Goal: Find specific page/section: Find specific page/section

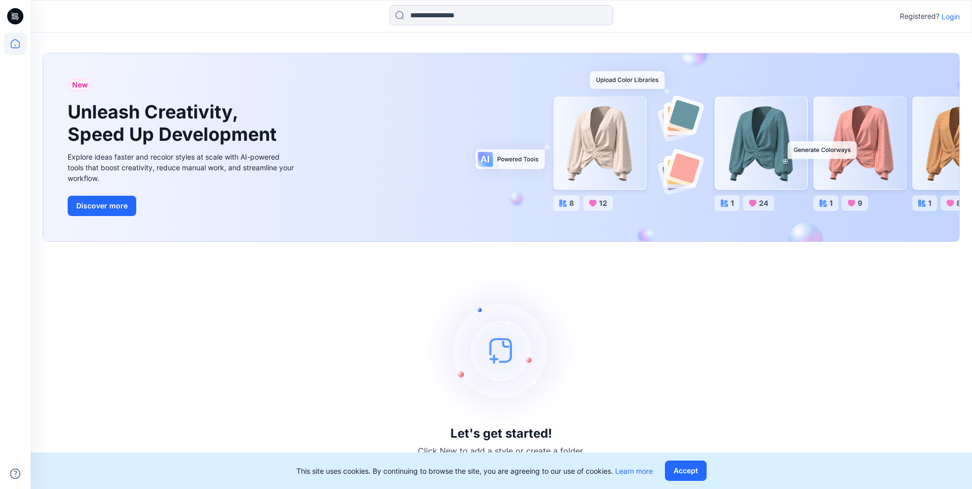
click at [952, 15] on p "Login" at bounding box center [951, 16] width 18 height 11
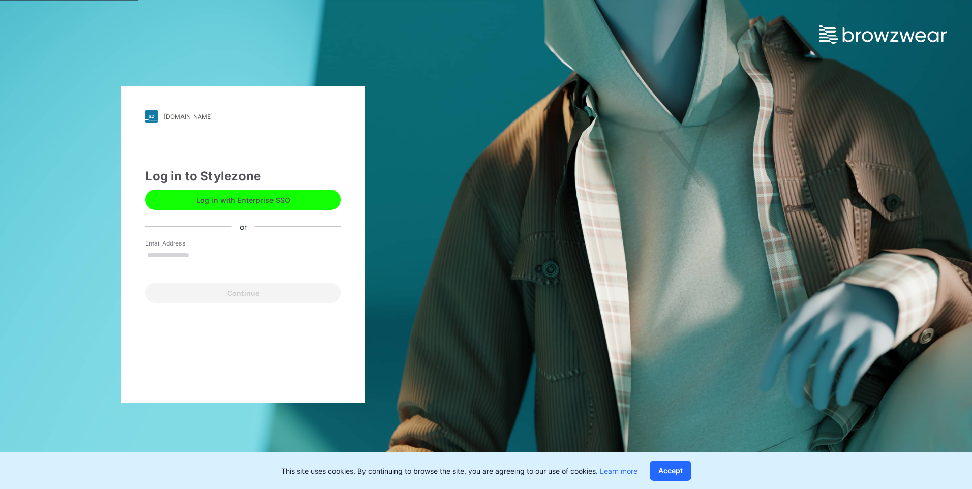
click at [218, 249] on input "Email Address" at bounding box center [242, 255] width 195 height 15
type input "**********"
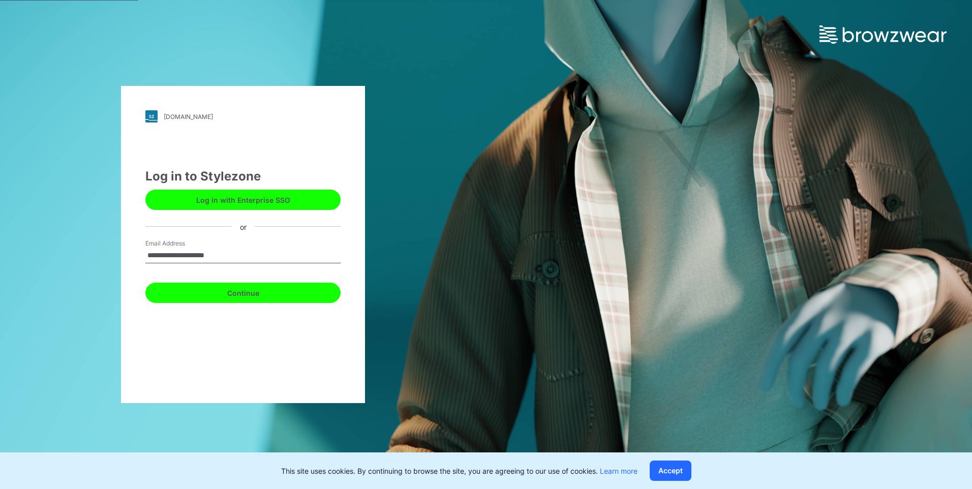
click at [199, 299] on button "Continue" at bounding box center [242, 293] width 195 height 20
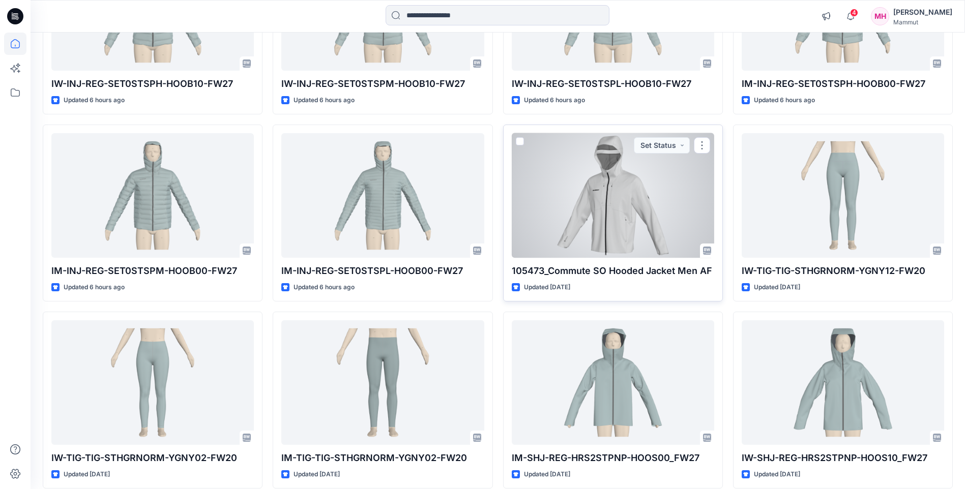
scroll to position [254, 0]
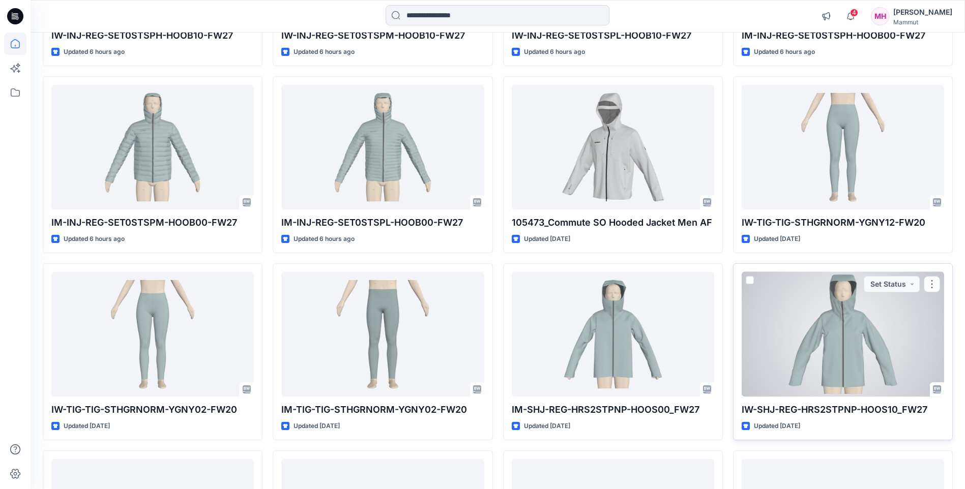
click at [850, 351] on div at bounding box center [843, 334] width 202 height 125
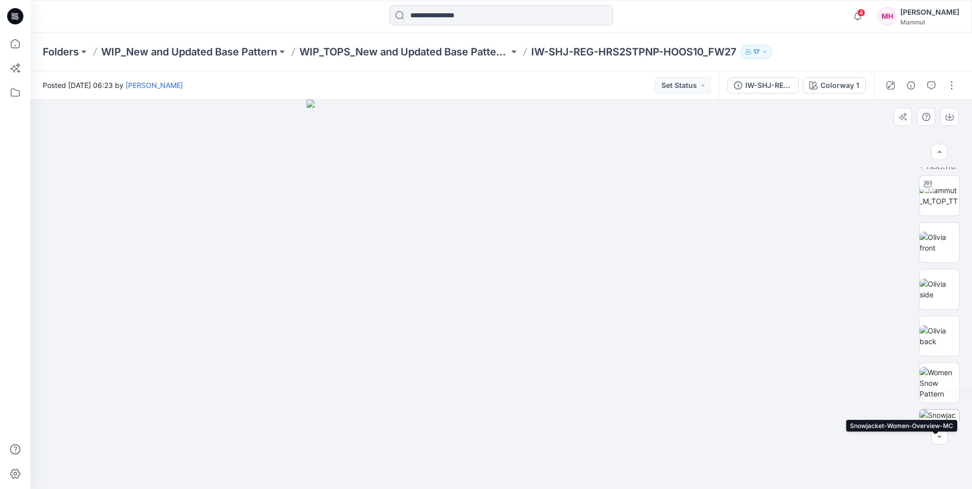
scroll to position [199, 0]
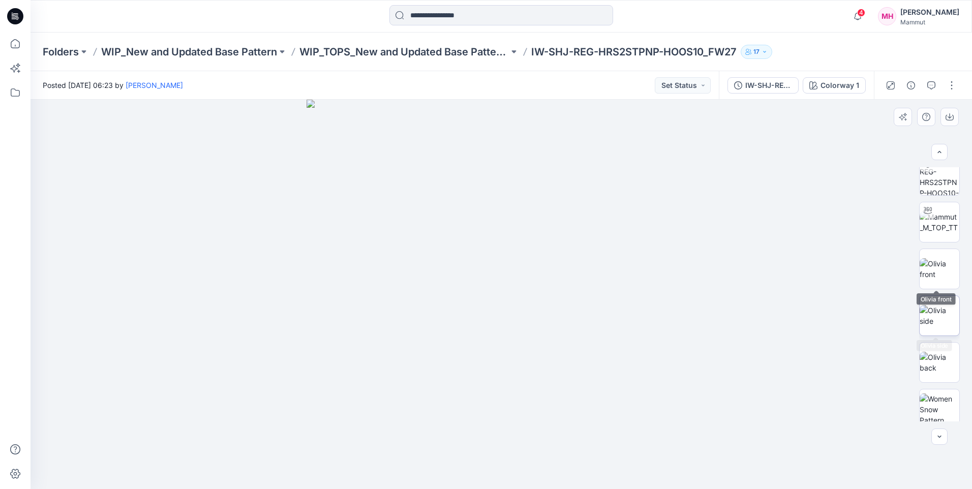
click at [937, 311] on img at bounding box center [940, 315] width 40 height 21
click at [934, 258] on img at bounding box center [940, 268] width 40 height 21
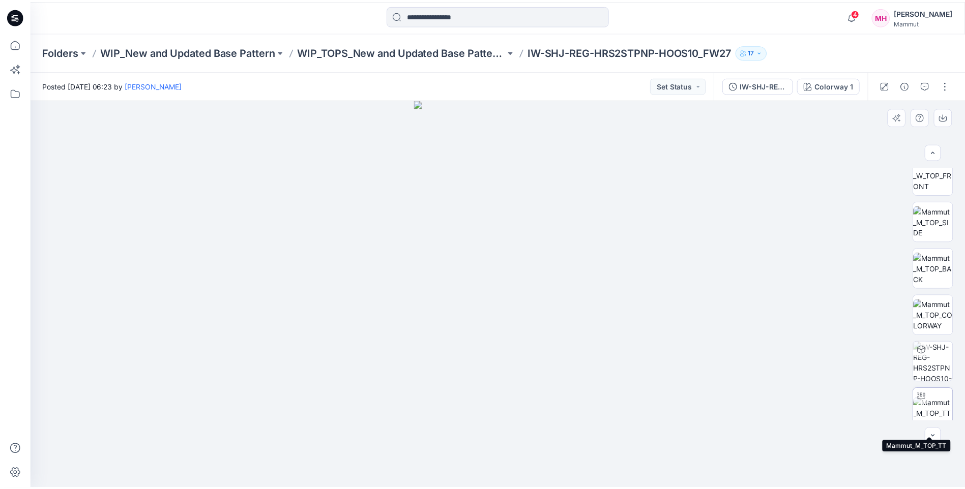
scroll to position [0, 0]
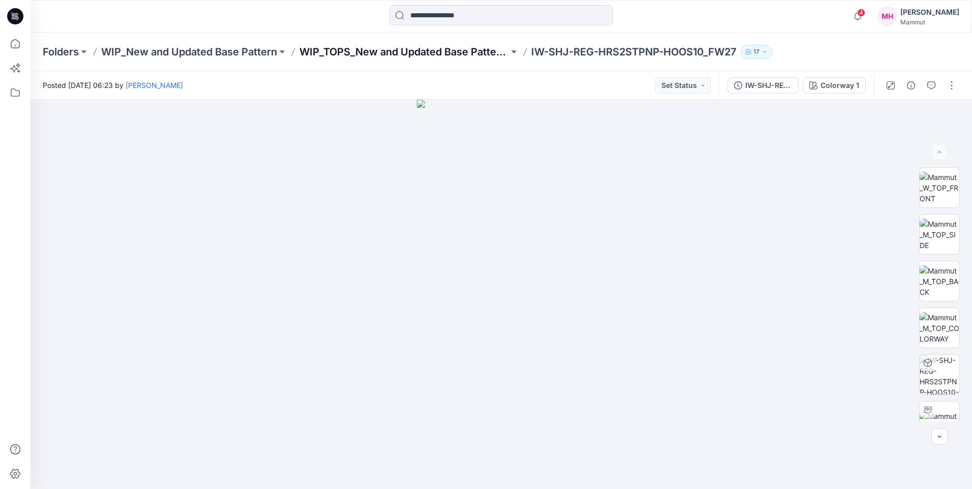
click at [457, 53] on p "WIP_TOPS_New and Updated Base Patterns" at bounding box center [405, 52] width 210 height 14
